Goal: Task Accomplishment & Management: Use online tool/utility

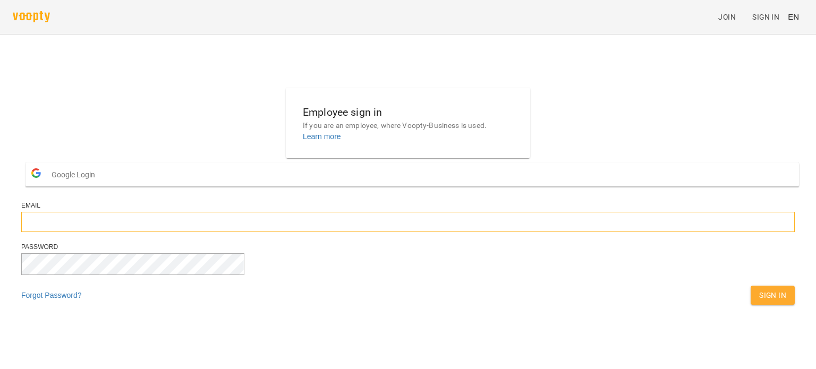
type input "**********"
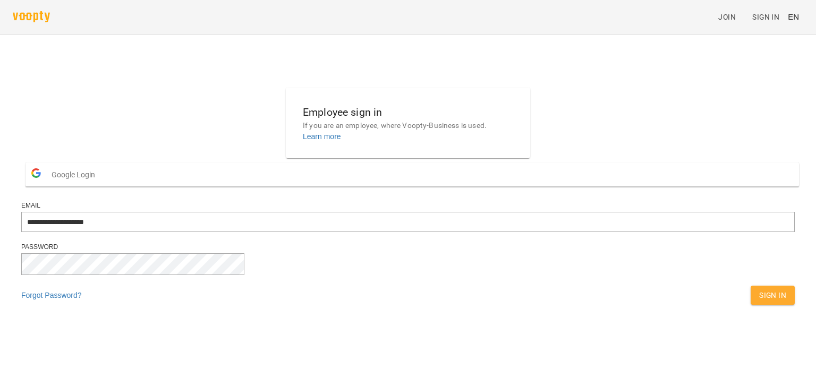
drag, startPoint x: 495, startPoint y: 323, endPoint x: 558, endPoint y: 322, distance: 62.1
click at [759, 302] on span "Sign In" at bounding box center [772, 295] width 27 height 13
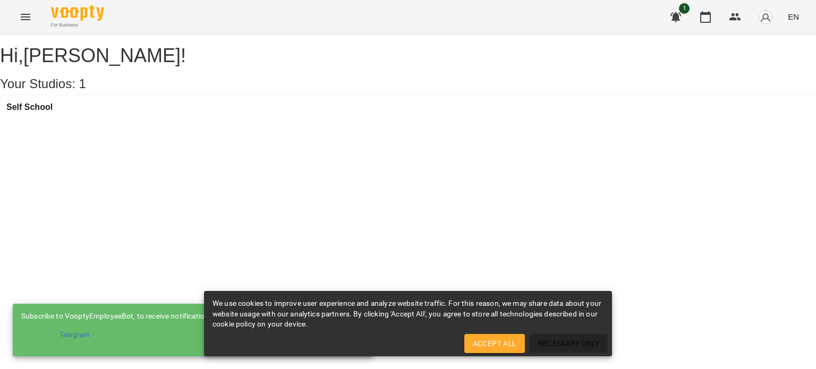
click at [567, 342] on span "Necessary Only" at bounding box center [568, 343] width 62 height 13
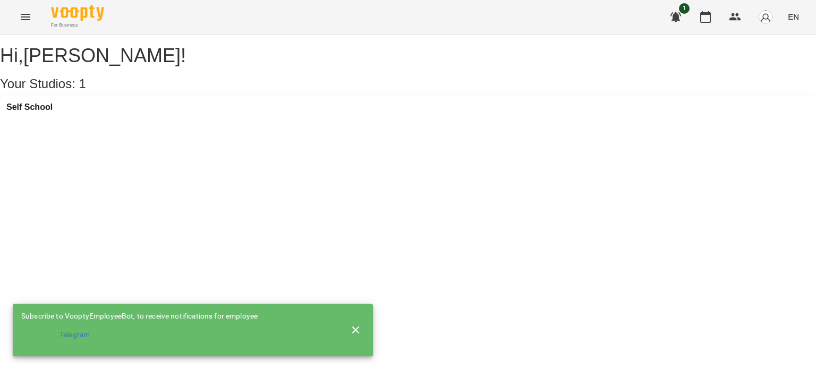
click at [22, 19] on icon "Menu" at bounding box center [25, 17] width 13 height 13
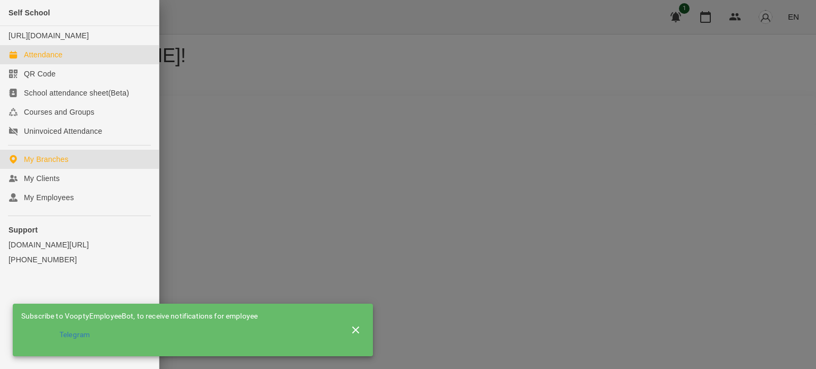
click at [61, 60] on div "Attendance" at bounding box center [43, 54] width 39 height 11
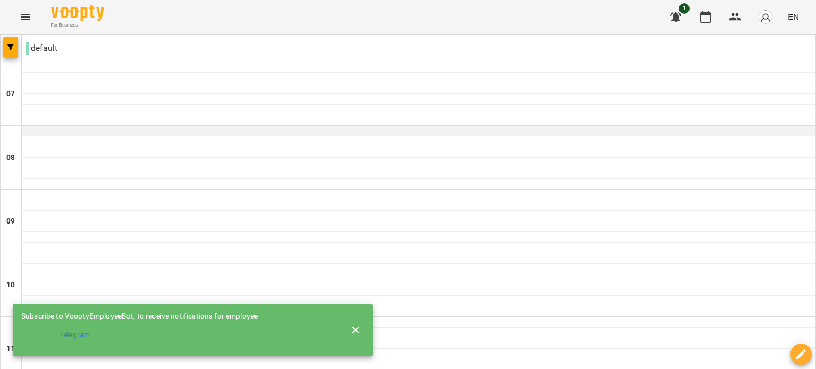
scroll to position [212, 0]
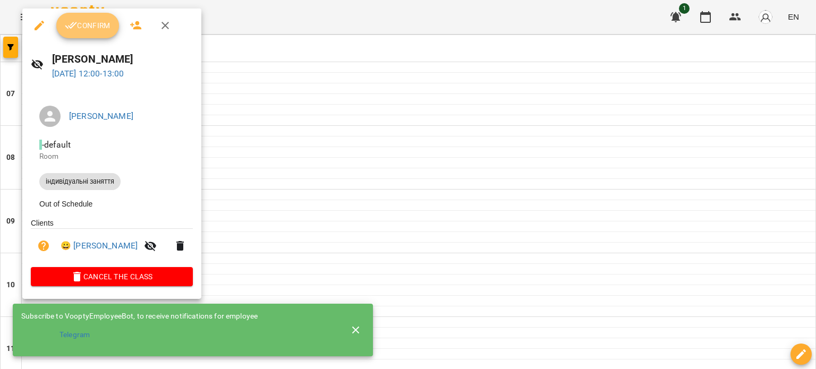
click at [80, 21] on span "Confirm" at bounding box center [88, 25] width 46 height 13
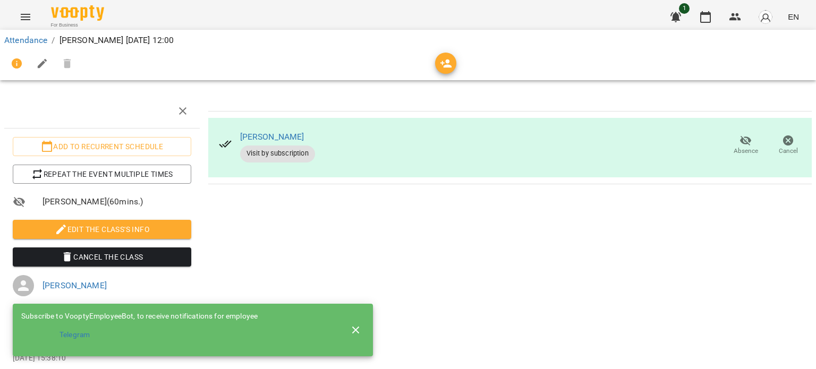
scroll to position [49, 0]
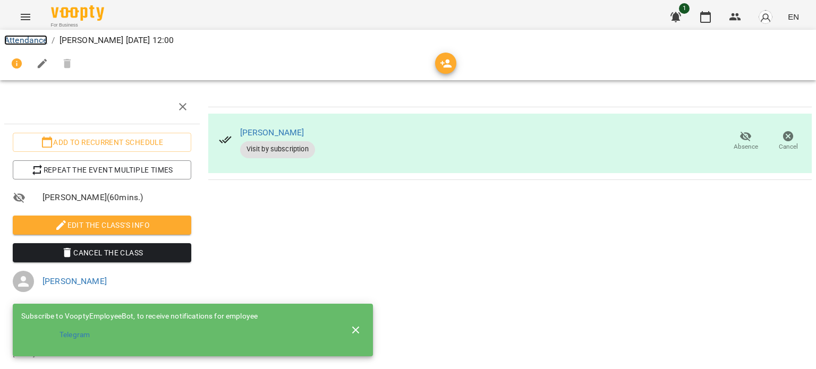
click at [14, 41] on link "Attendance" at bounding box center [25, 40] width 43 height 10
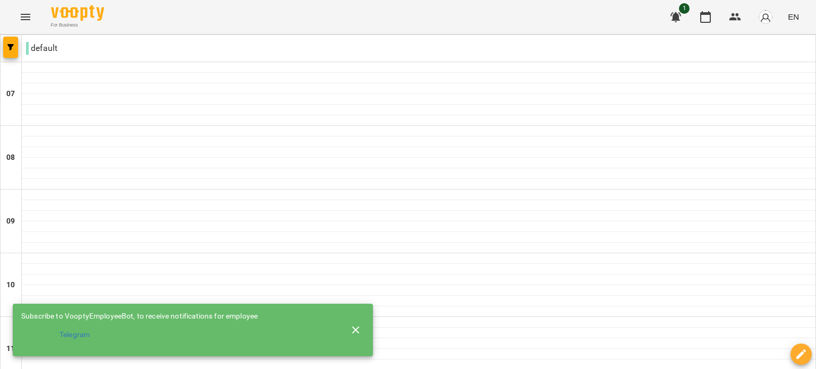
scroll to position [265, 0]
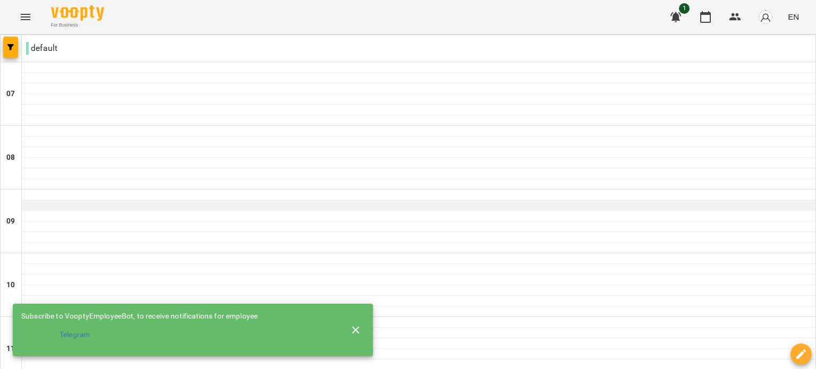
scroll to position [0, 0]
